Goal: Task Accomplishment & Management: Use online tool/utility

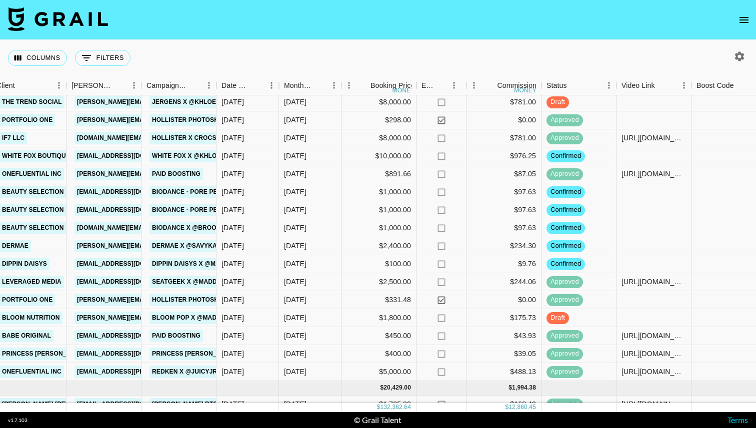
scroll to position [104, 291]
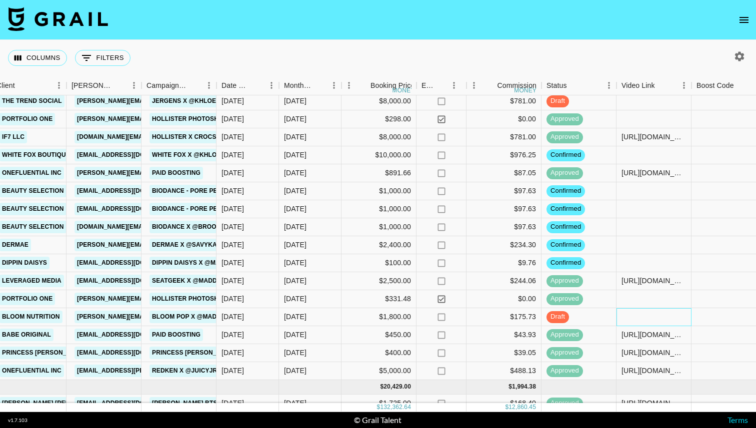
click at [632, 315] on div at bounding box center [653, 317] width 75 height 18
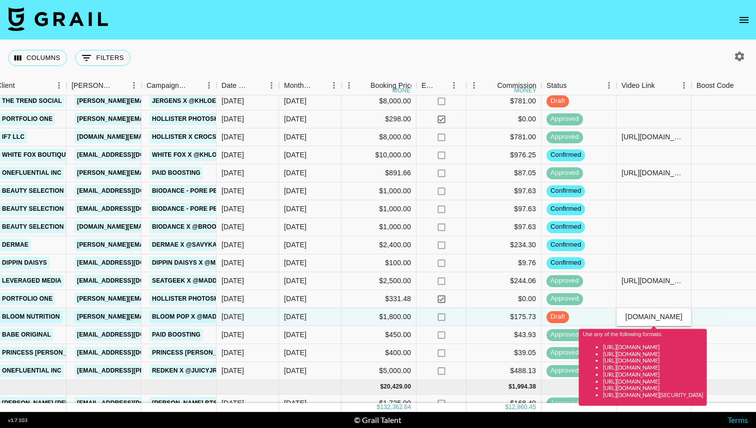
scroll to position [0, 0]
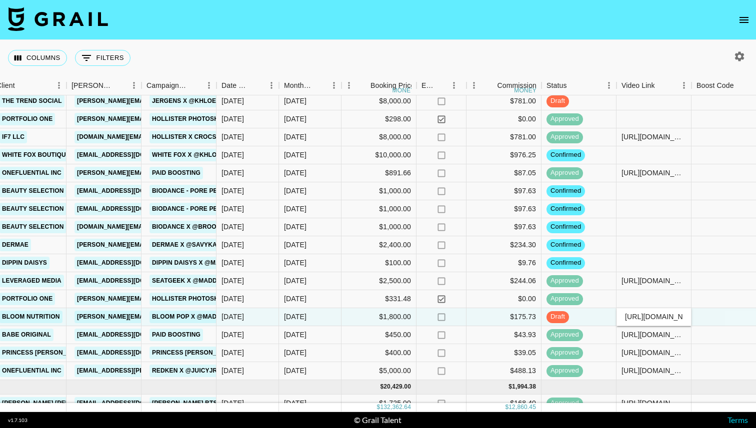
type input "[URL][DOMAIN_NAME][DOMAIN_NAME]"
click at [584, 320] on div "draft" at bounding box center [578, 317] width 75 height 18
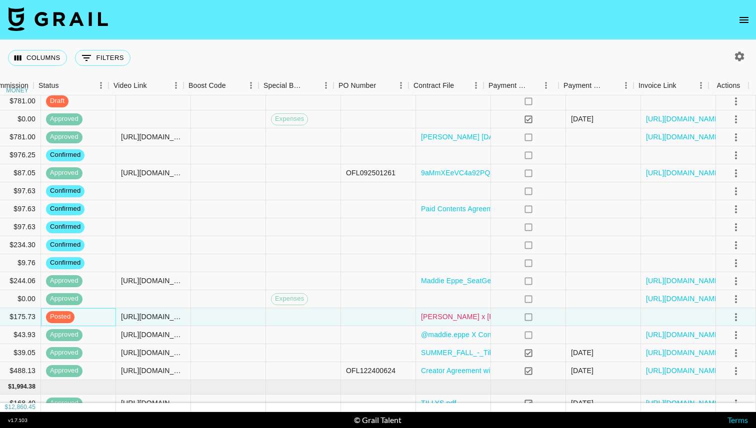
scroll to position [104, 799]
click at [730, 314] on icon "select merge strategy" at bounding box center [736, 317] width 12 height 12
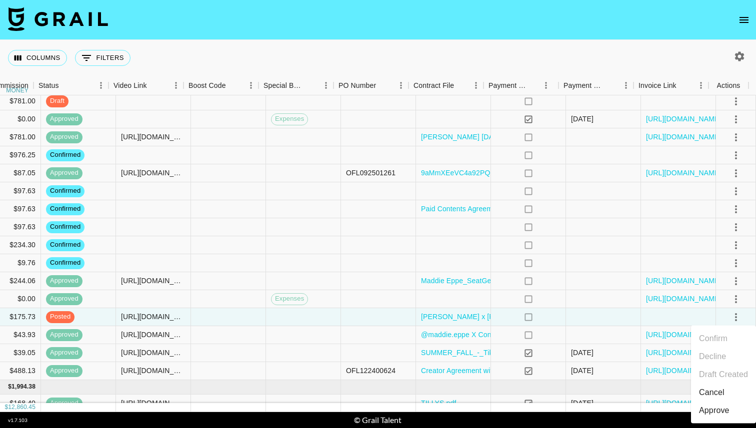
click at [704, 407] on div "Approve" at bounding box center [714, 411] width 30 height 12
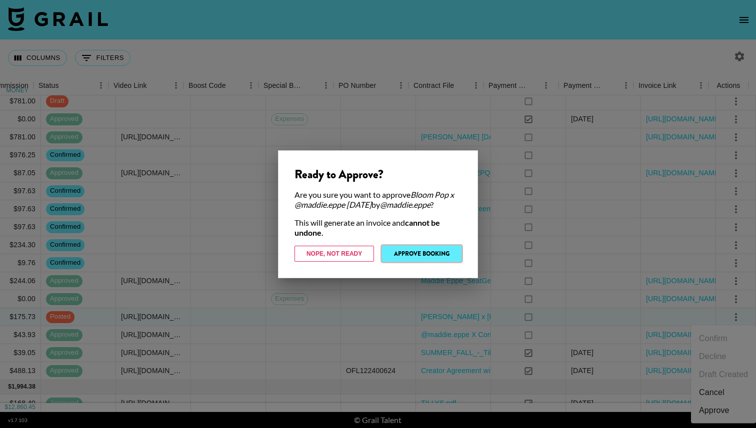
click at [436, 259] on button "Approve Booking" at bounding box center [421, 254] width 79 height 16
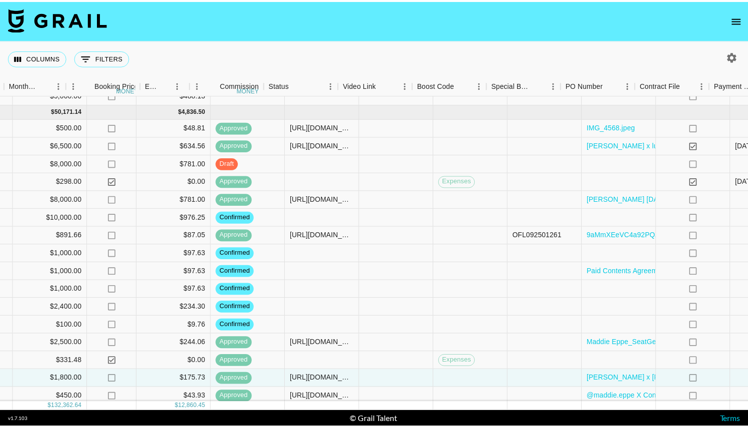
scroll to position [41, 649]
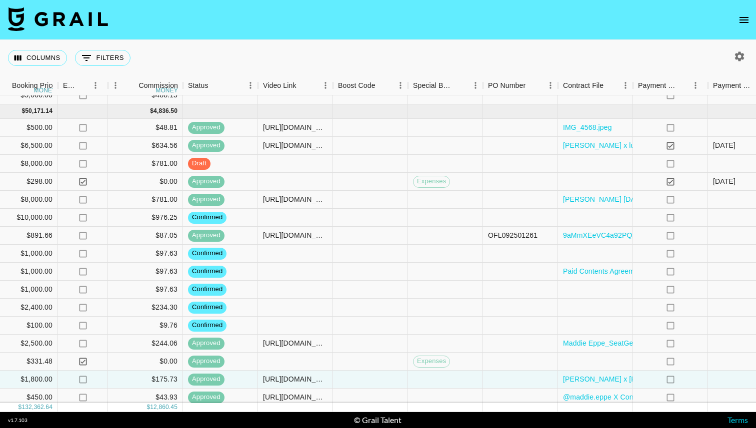
click at [743, 21] on icon "open drawer" at bounding box center [744, 20] width 12 height 12
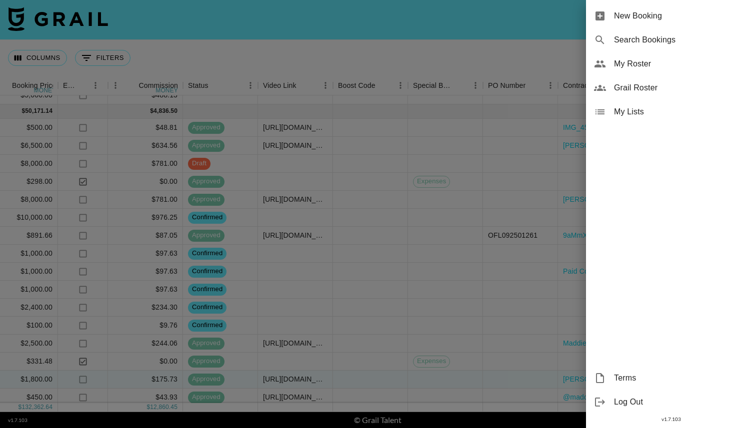
click at [656, 84] on span "Grail Roster" at bounding box center [681, 88] width 134 height 12
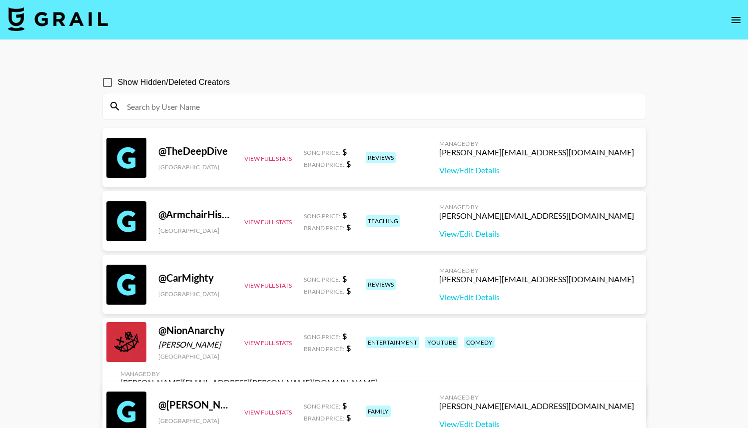
click at [280, 111] on input at bounding box center [380, 106] width 519 height 16
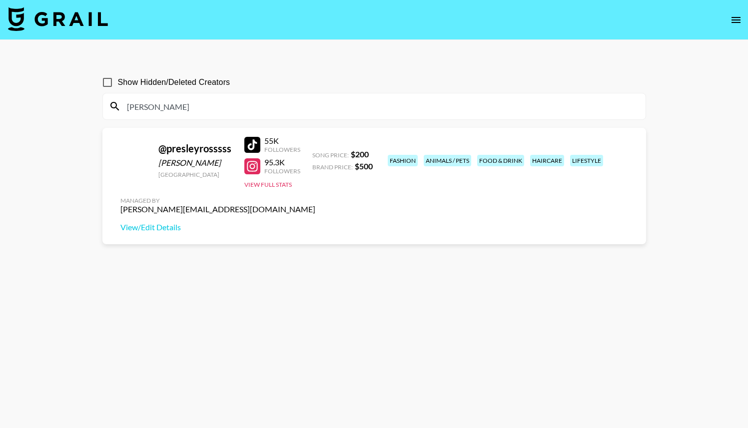
type input "[PERSON_NAME]"
